Goal: Information Seeking & Learning: Learn about a topic

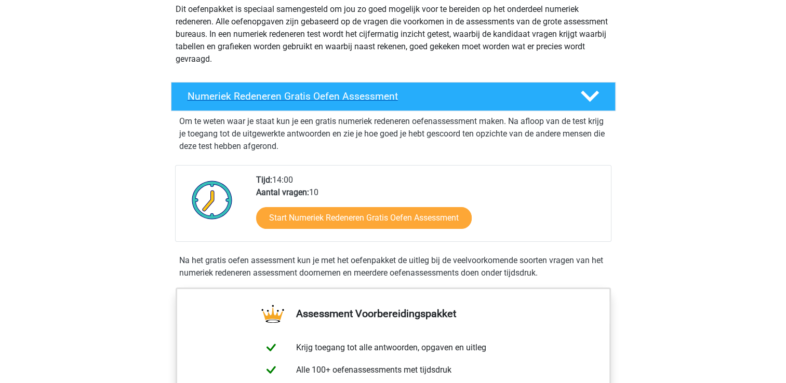
scroll to position [156, 0]
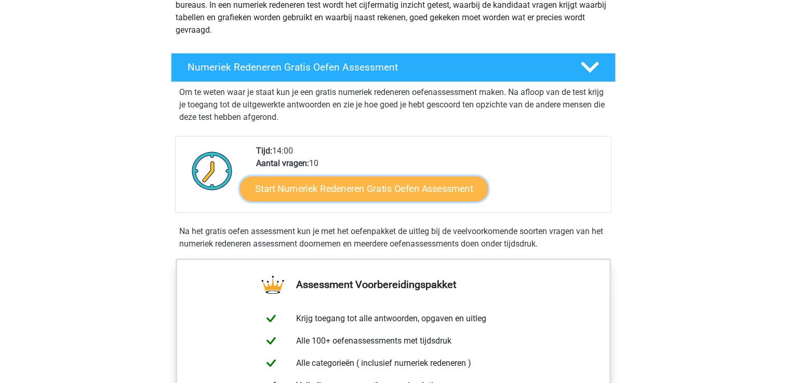
click at [353, 183] on link "Start Numeriek Redeneren Gratis Oefen Assessment" at bounding box center [364, 188] width 248 height 25
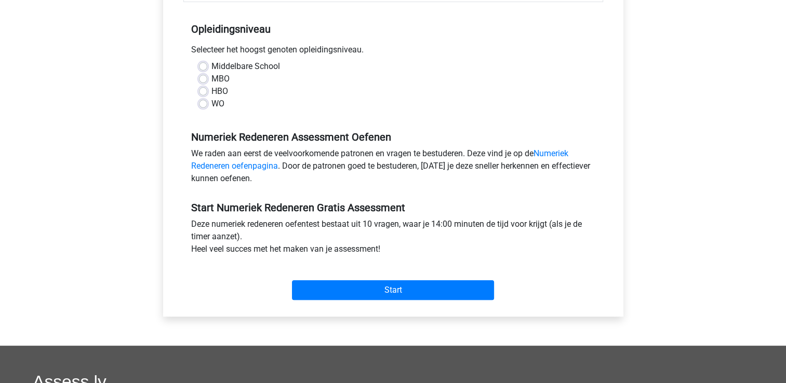
scroll to position [208, 0]
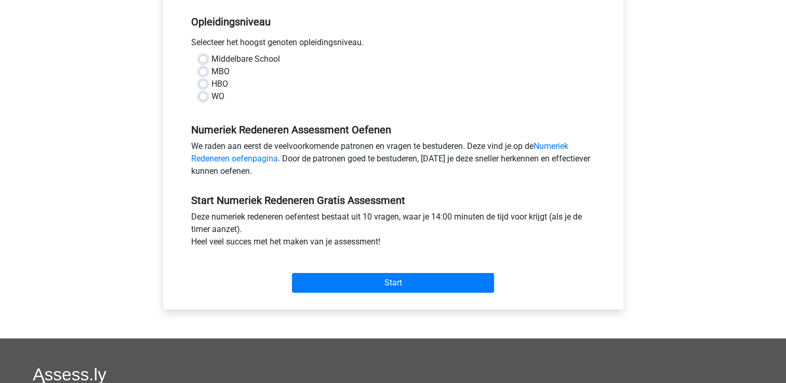
click at [211, 93] on label "WO" at bounding box center [217, 96] width 13 height 12
click at [203, 93] on input "WO" at bounding box center [203, 95] width 8 height 10
radio input "true"
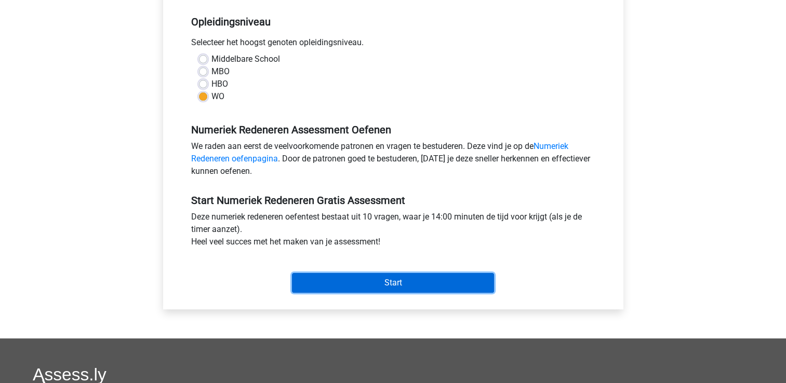
click at [350, 277] on input "Start" at bounding box center [393, 283] width 202 height 20
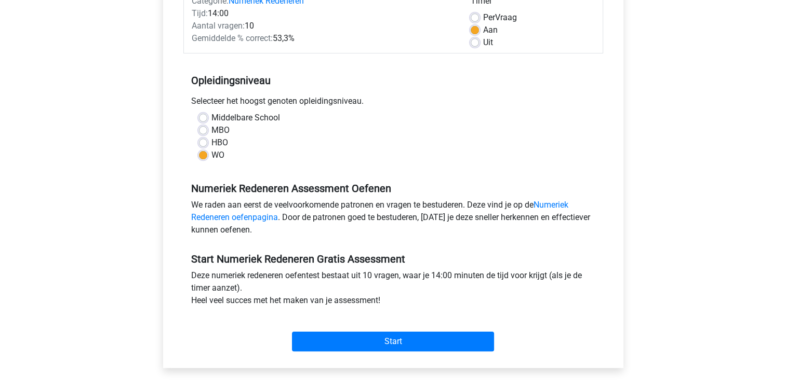
scroll to position [0, 0]
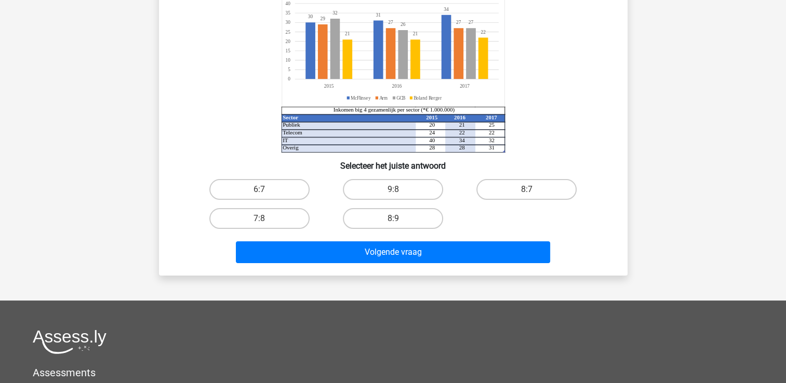
scroll to position [52, 0]
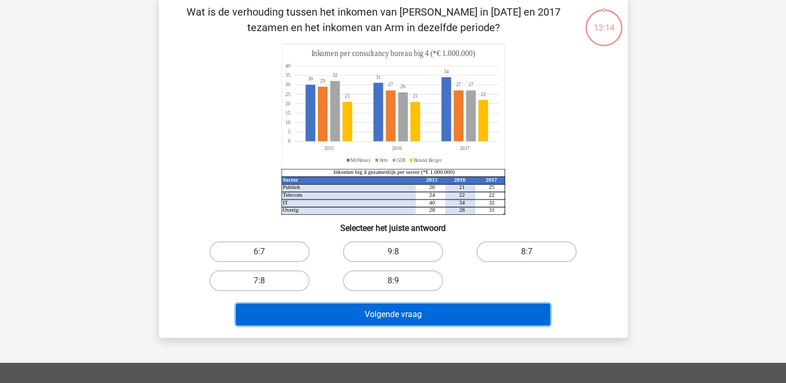
click at [404, 317] on button "Volgende vraag" at bounding box center [393, 315] width 314 height 22
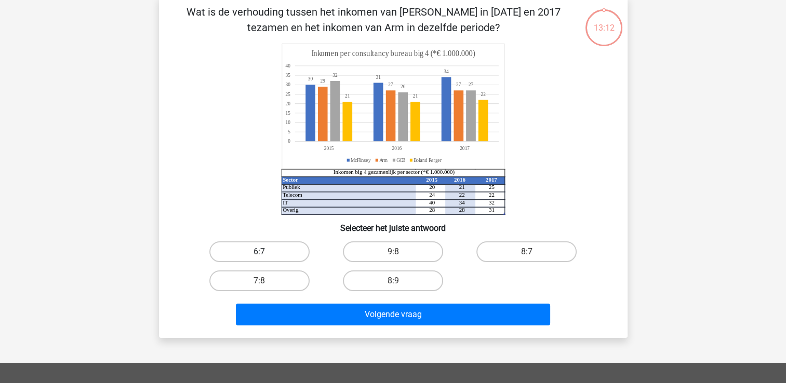
click at [243, 251] on label "6:7" at bounding box center [259, 252] width 100 height 21
click at [259, 252] on input "6:7" at bounding box center [262, 255] width 7 height 7
radio input "true"
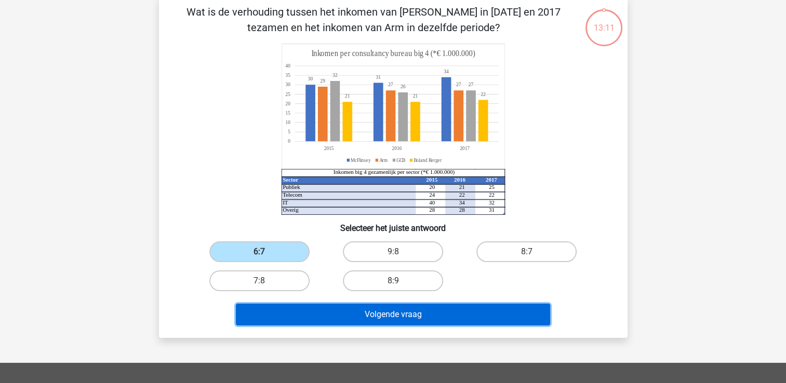
click at [372, 315] on button "Volgende vraag" at bounding box center [393, 315] width 314 height 22
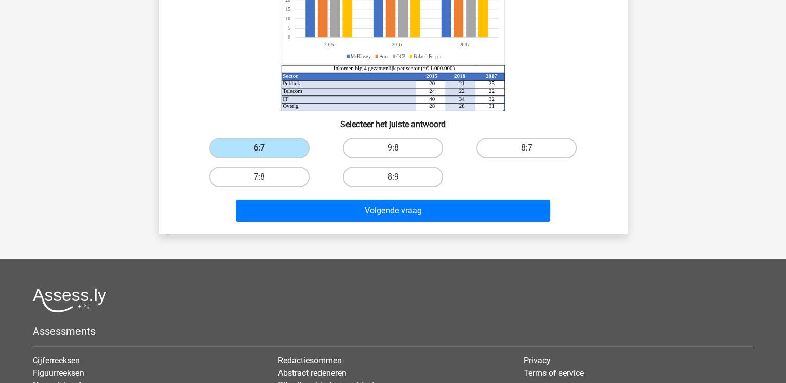
scroll to position [0, 0]
